Goal: Information Seeking & Learning: Find specific fact

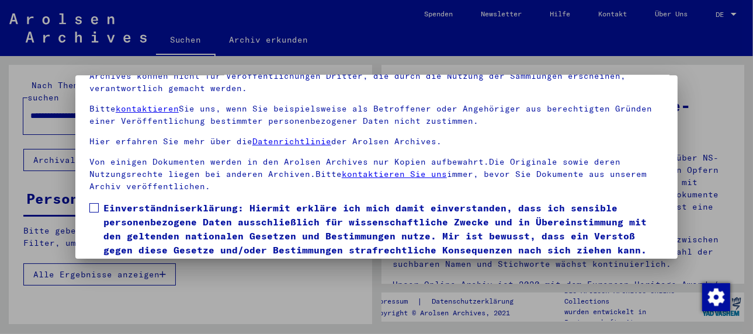
scroll to position [92, 0]
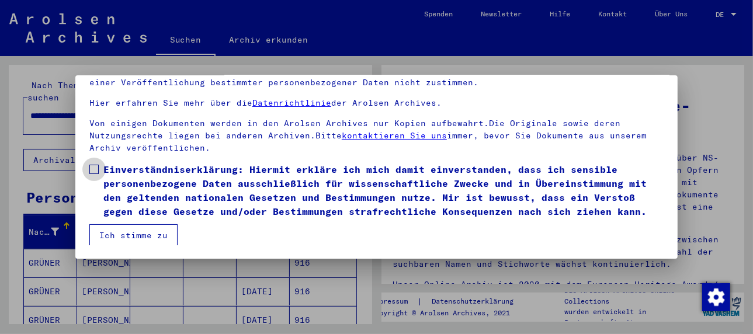
click at [95, 169] on span at bounding box center [93, 169] width 9 height 9
click at [135, 234] on button "Ich stimme zu" at bounding box center [133, 235] width 88 height 22
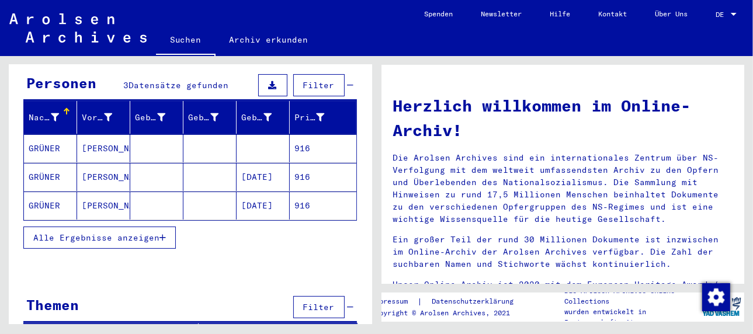
scroll to position [117, 0]
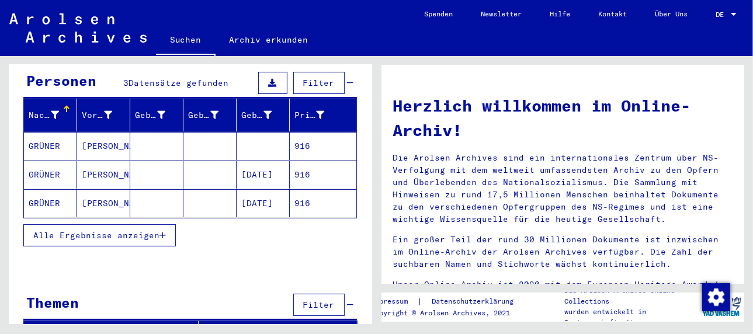
click at [103, 132] on mat-cell "[PERSON_NAME]" at bounding box center [103, 146] width 53 height 28
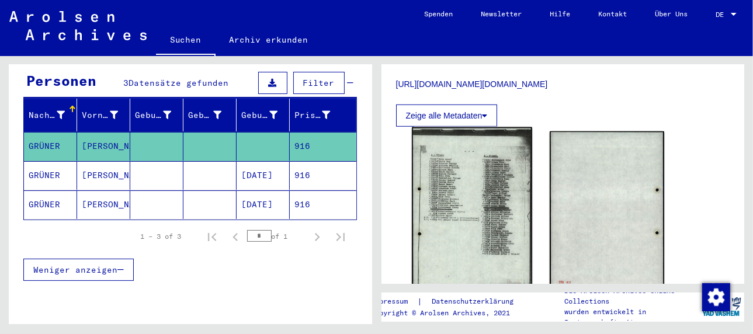
scroll to position [467, 0]
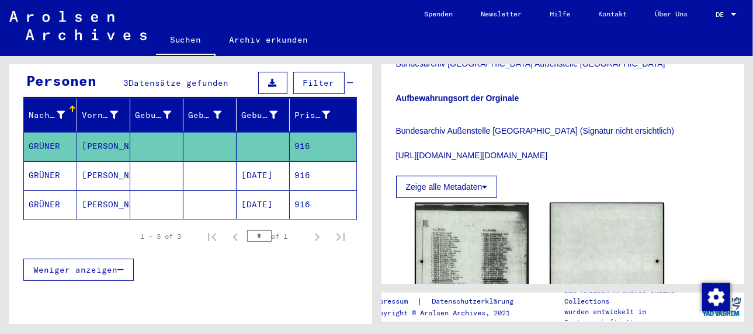
click at [89, 161] on mat-cell "[PERSON_NAME]" at bounding box center [103, 175] width 53 height 29
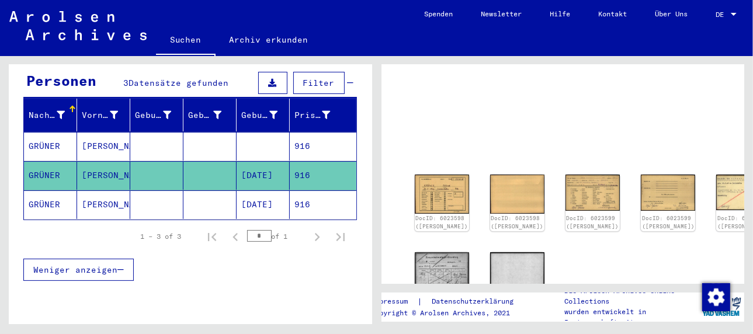
scroll to position [89, 0]
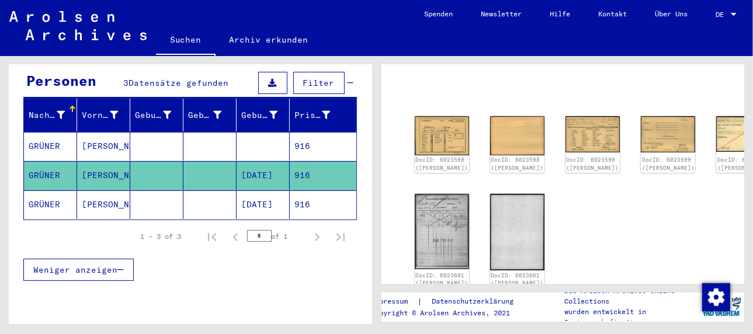
click at [91, 190] on mat-cell "[PERSON_NAME]" at bounding box center [103, 204] width 53 height 29
